Goal: Transaction & Acquisition: Subscribe to service/newsletter

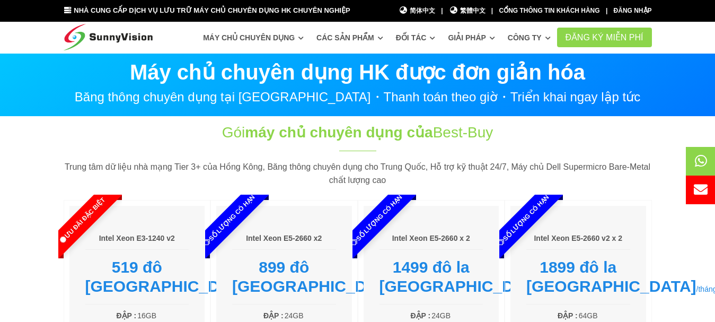
click at [53, 108] on section "Máy chủ chuyên dụng HK được đơn giản hóa Băng thông chuyên dụng tại [GEOGRAPHIC…" at bounding box center [357, 85] width 715 height 64
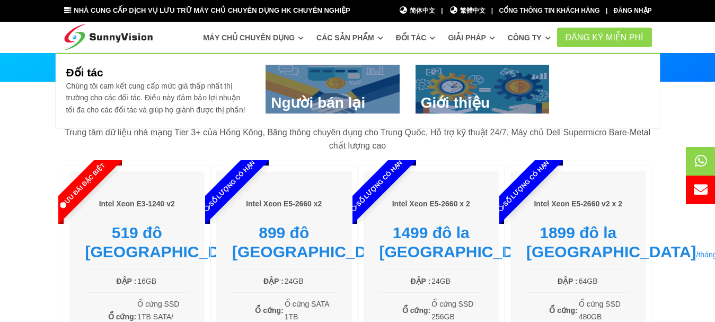
scroll to position [53, 0]
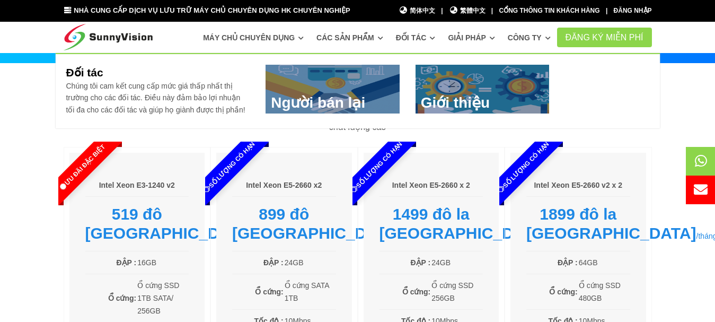
click at [458, 103] on link at bounding box center [482, 89] width 134 height 49
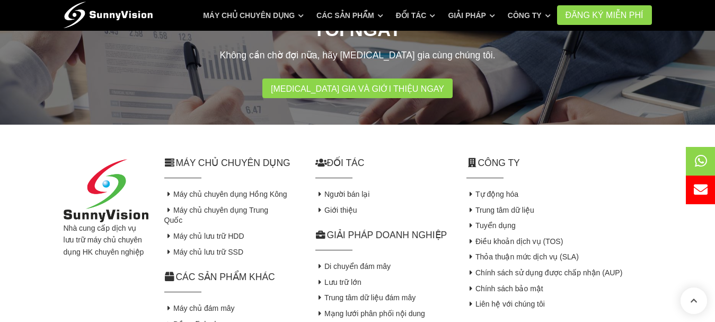
scroll to position [530, 0]
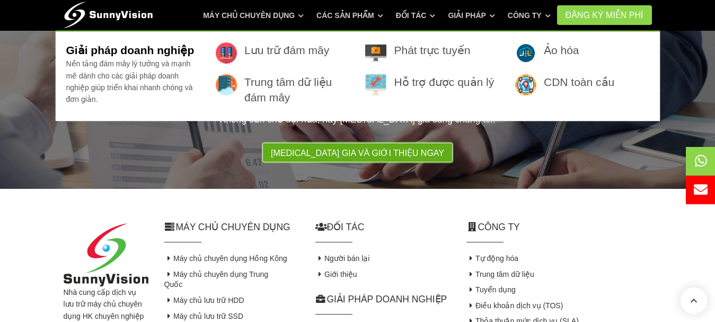
click at [406, 148] on font "Tham gia và giới thiệu ngay" at bounding box center [357, 152] width 173 height 9
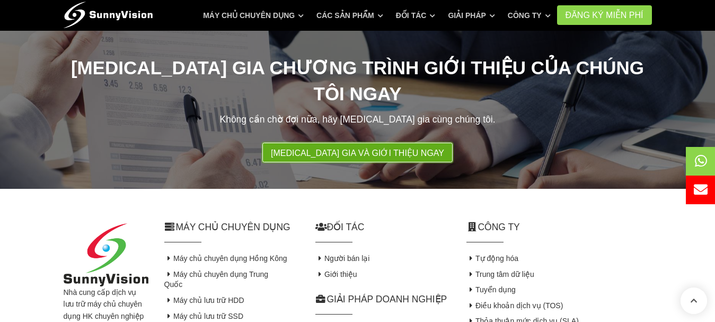
click at [395, 148] on font "Tham gia và giới thiệu ngay" at bounding box center [357, 152] width 173 height 9
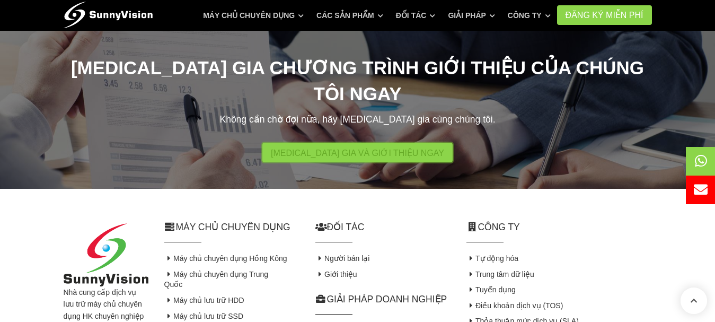
scroll to position [583, 0]
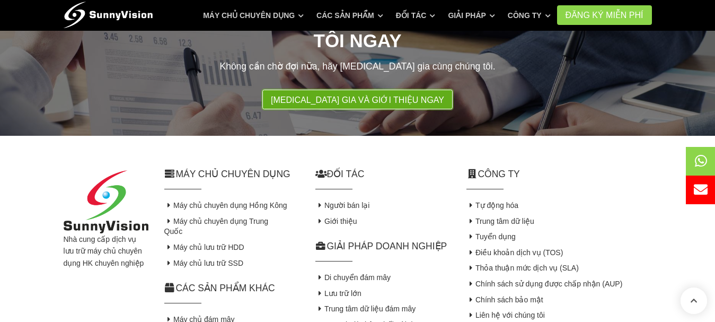
click at [381, 95] on font "Tham gia và giới thiệu ngay" at bounding box center [357, 99] width 173 height 9
click at [342, 95] on font "Tham gia và giới thiệu ngay" at bounding box center [357, 99] width 173 height 9
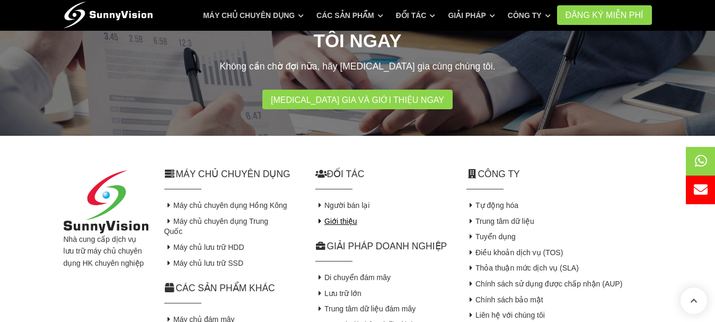
click at [343, 217] on font "Giới thiệu" at bounding box center [340, 221] width 33 height 8
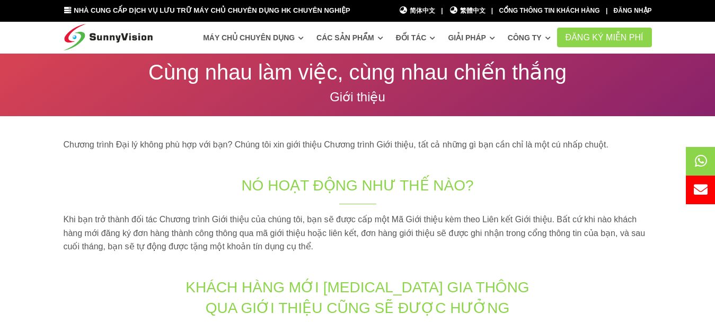
click at [685, 34] on nav "Máy chủ chuyên dụng Máy chủ chuyên dụng @ Trung tâm dữ liệu Hồng Kông Máy chủ l…" at bounding box center [357, 37] width 715 height 31
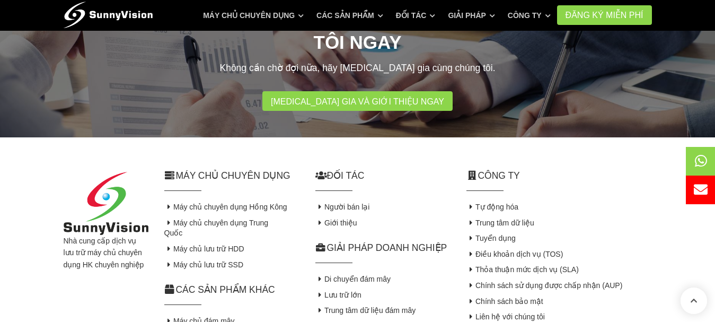
scroll to position [583, 0]
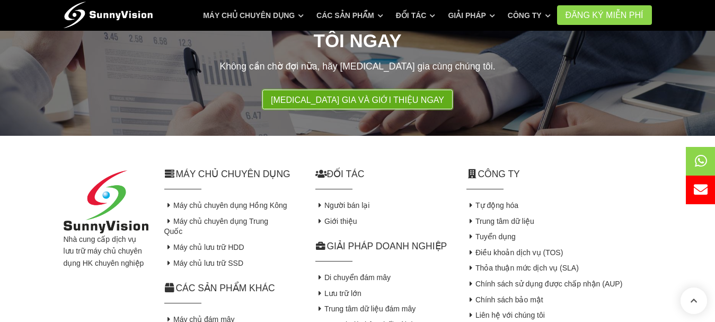
click at [383, 95] on font "Tham gia và giới thiệu ngay" at bounding box center [357, 99] width 173 height 9
click at [371, 95] on font "Tham gia và giới thiệu ngay" at bounding box center [357, 99] width 173 height 9
click at [370, 95] on font "Tham gia và giới thiệu ngay" at bounding box center [357, 99] width 173 height 9
click at [351, 95] on font "Tham gia và giới thiệu ngay" at bounding box center [357, 99] width 173 height 9
click at [348, 95] on font "Tham gia và giới thiệu ngay" at bounding box center [357, 99] width 173 height 9
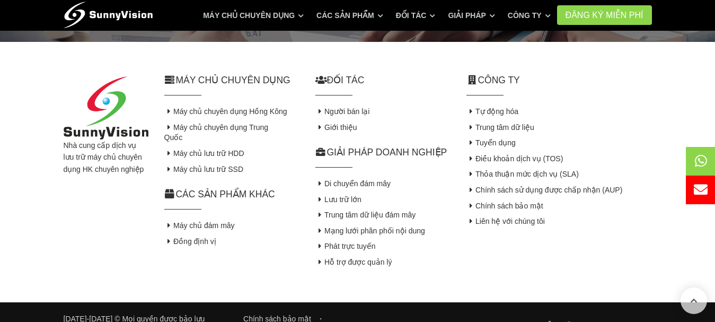
scroll to position [518, 0]
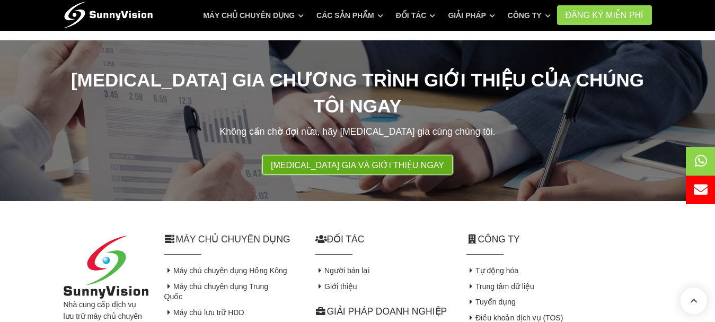
click at [353, 155] on link "Tham gia và giới thiệu ngay" at bounding box center [357, 165] width 190 height 20
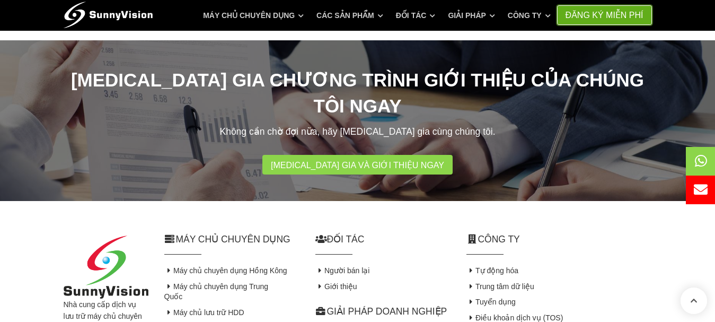
click at [606, 22] on link "Đăng ký MIỄN PHÍ" at bounding box center [604, 15] width 95 height 20
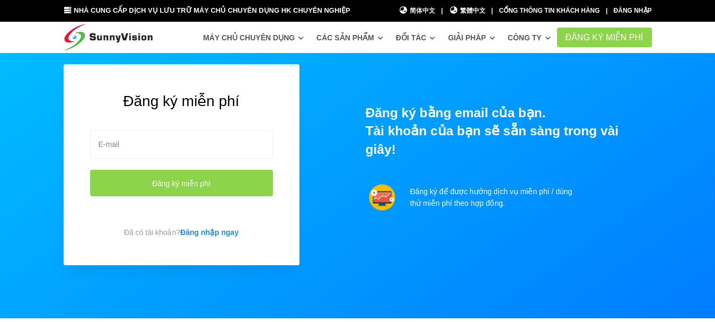
click at [481, 240] on div "Đăng ký miễn phí Đăng ký miễn phí Đã có tài khoản? Đăng nhập ngay Đăng ký bằng …" at bounding box center [358, 185] width 604 height 243
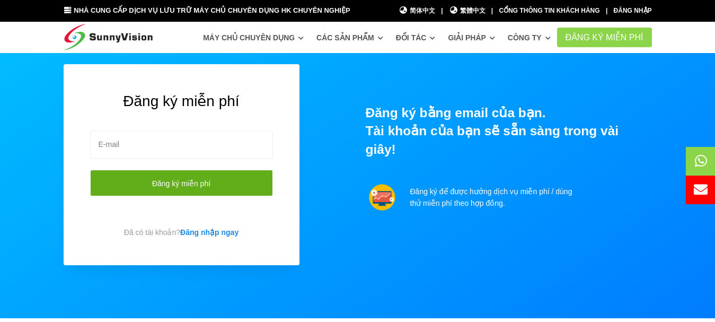
click at [192, 183] on font "Đăng ký miễn phí" at bounding box center [181, 183] width 58 height 8
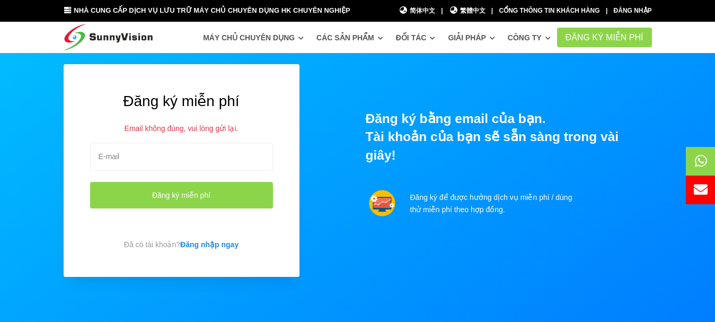
click at [348, 245] on div "Đăng ký miễn phí Email không đúng, vui lòng gửi lại. Đăng ký miễn phí Đã có tài…" at bounding box center [358, 191] width 604 height 255
click at [152, 150] on input "email" at bounding box center [181, 157] width 183 height 28
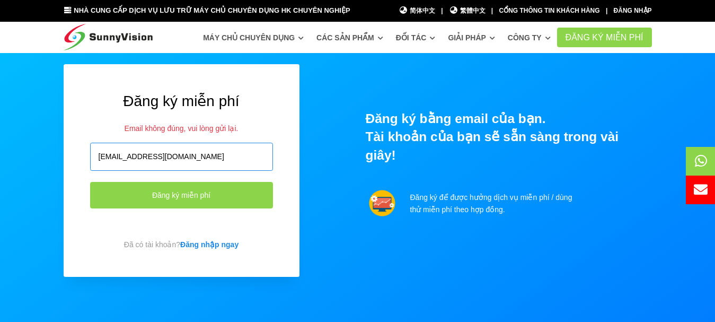
click at [196, 149] on input "thivanhuinctn4g@gmail.com" at bounding box center [181, 157] width 183 height 28
type input "dangquynhphuong2001@gmail.com"
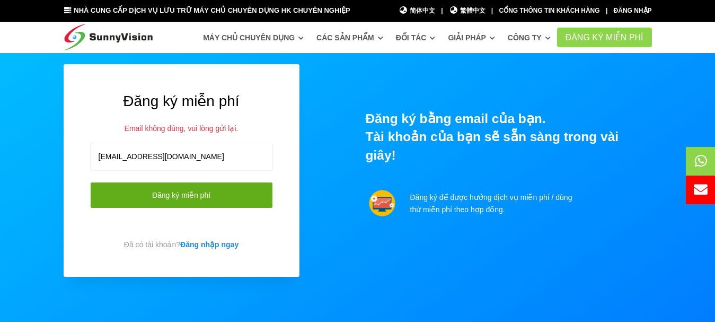
click at [192, 203] on button "Đăng ký miễn phí" at bounding box center [181, 195] width 183 height 26
